Goal: Navigation & Orientation: Understand site structure

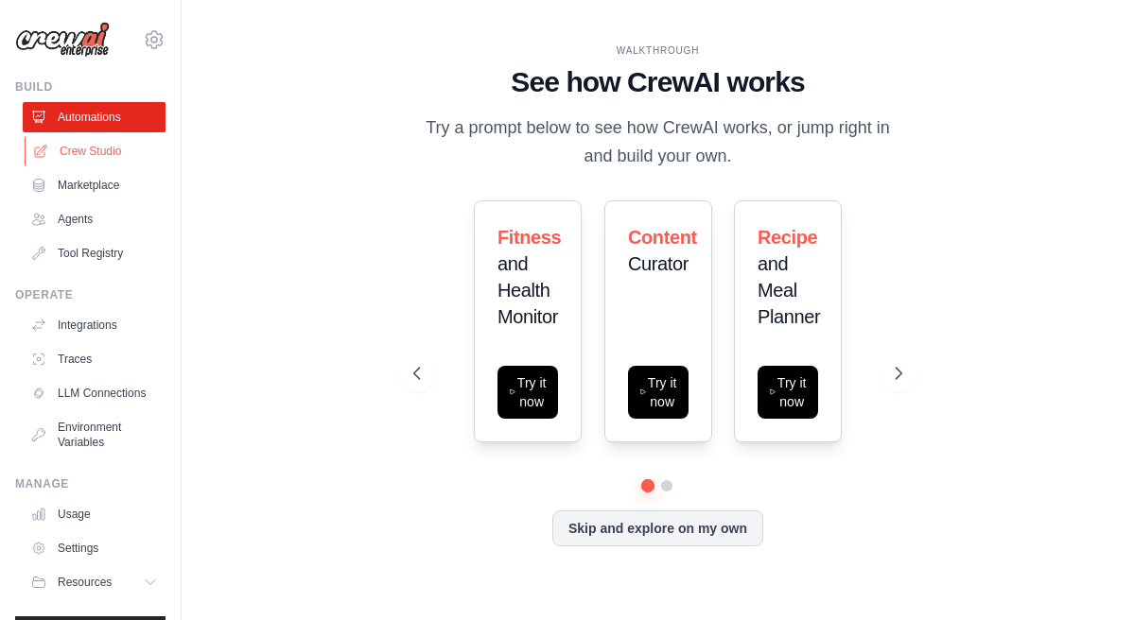
click at [108, 154] on link "Crew Studio" at bounding box center [96, 151] width 143 height 30
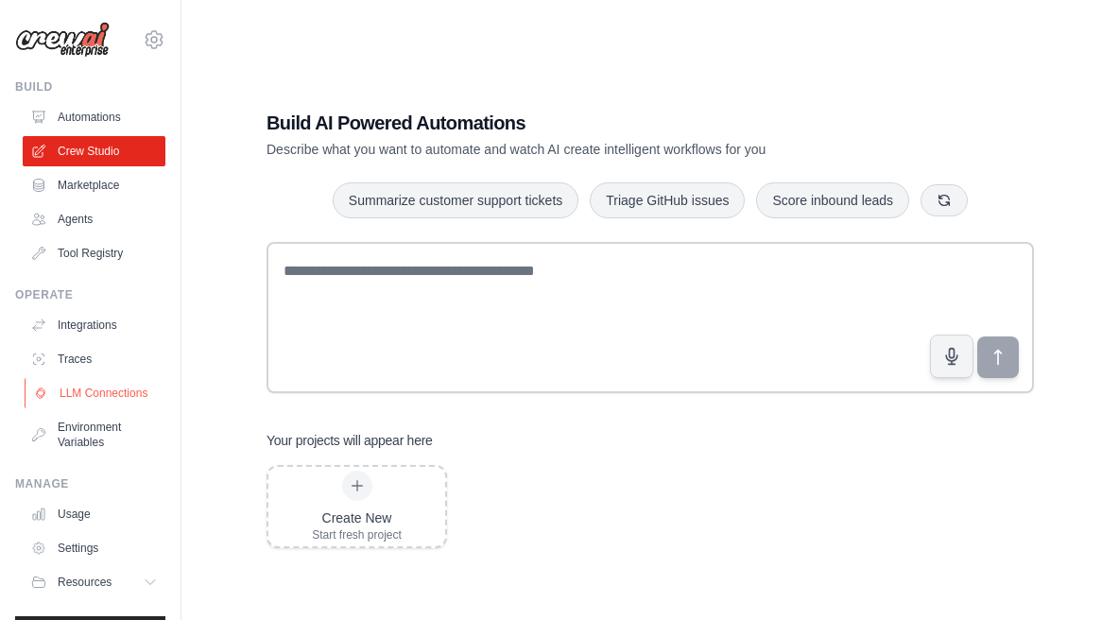
click at [83, 404] on link "LLM Connections" at bounding box center [96, 393] width 143 height 30
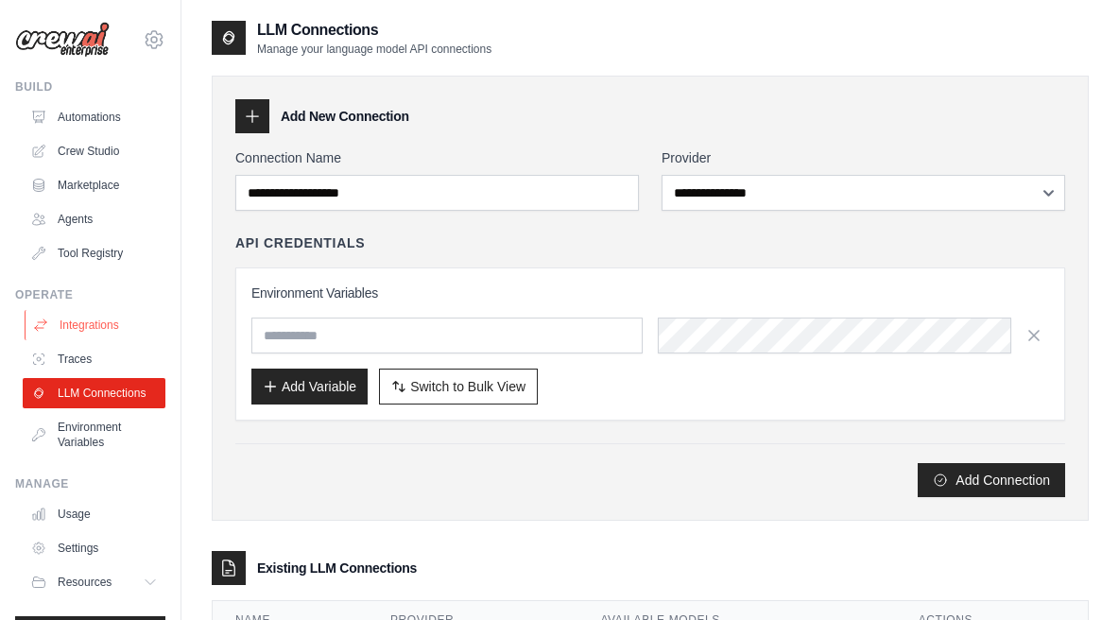
click at [79, 338] on link "Integrations" at bounding box center [96, 325] width 143 height 30
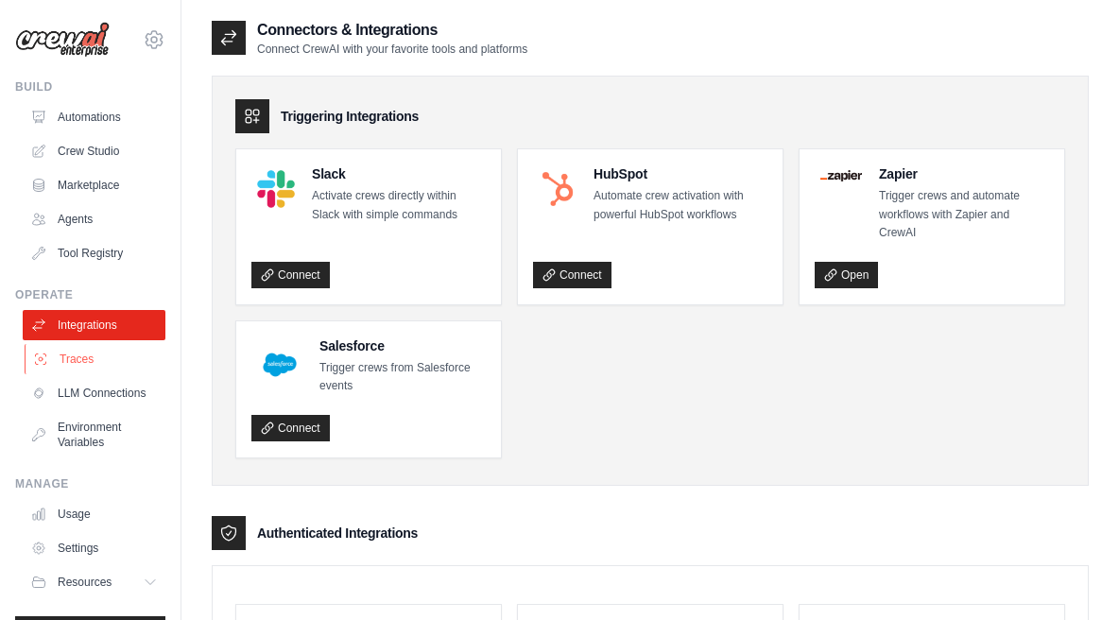
click at [78, 355] on link "Traces" at bounding box center [96, 359] width 143 height 30
